Goal: Book appointment/travel/reservation

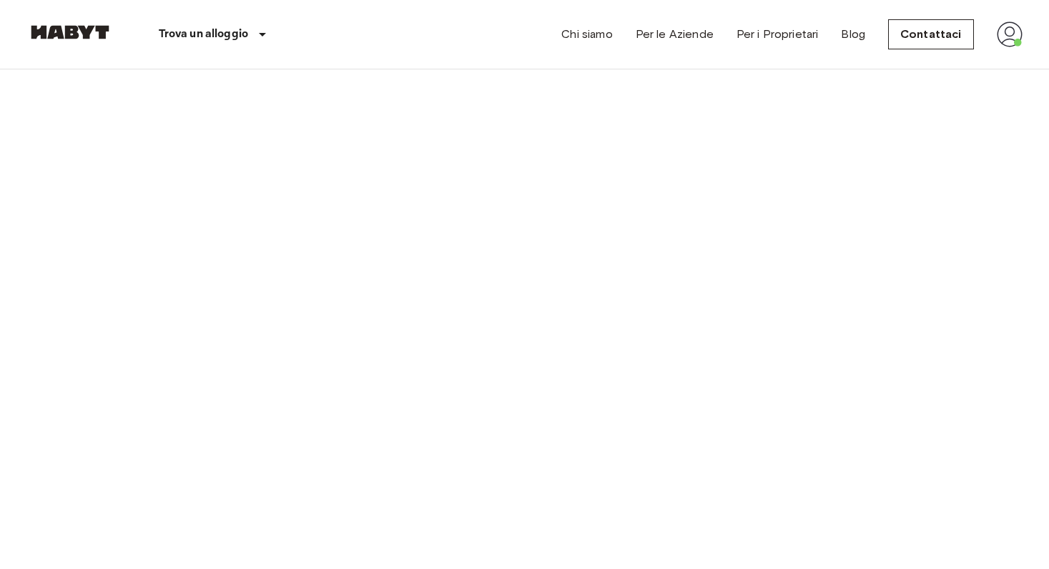
scroll to position [2170, 0]
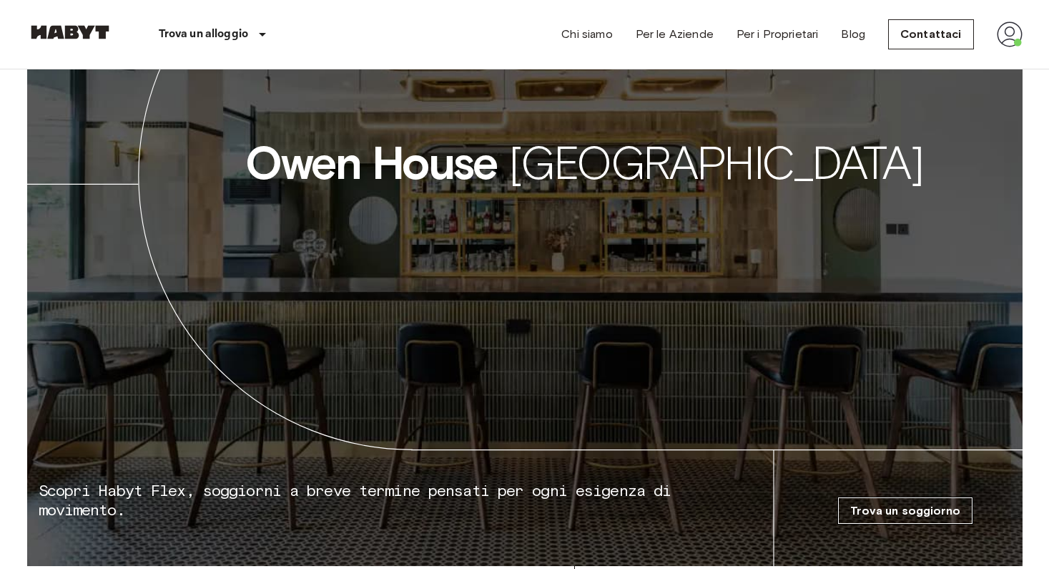
click at [876, 497] on link "Trova un soggiorno" at bounding box center [905, 510] width 134 height 26
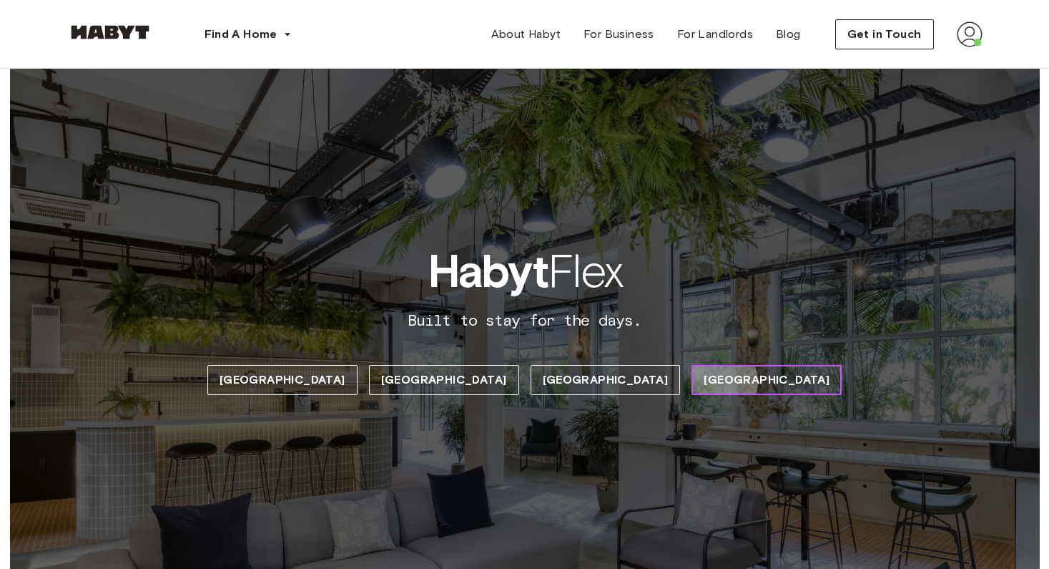
click at [704, 381] on span "[GEOGRAPHIC_DATA]" at bounding box center [767, 379] width 126 height 17
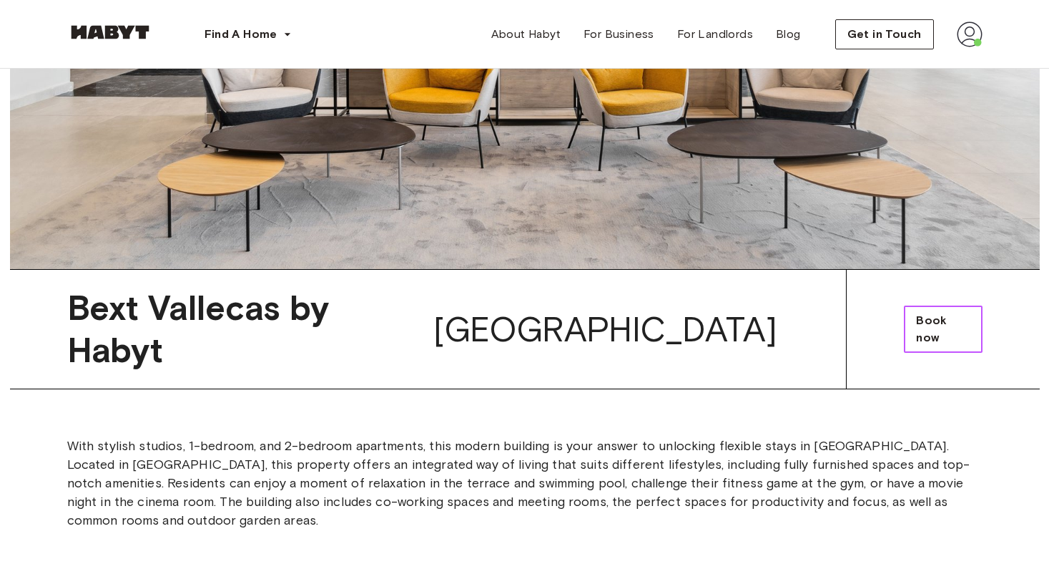
click at [942, 312] on span "Book now" at bounding box center [943, 329] width 54 height 34
